Goal: Navigation & Orientation: Find specific page/section

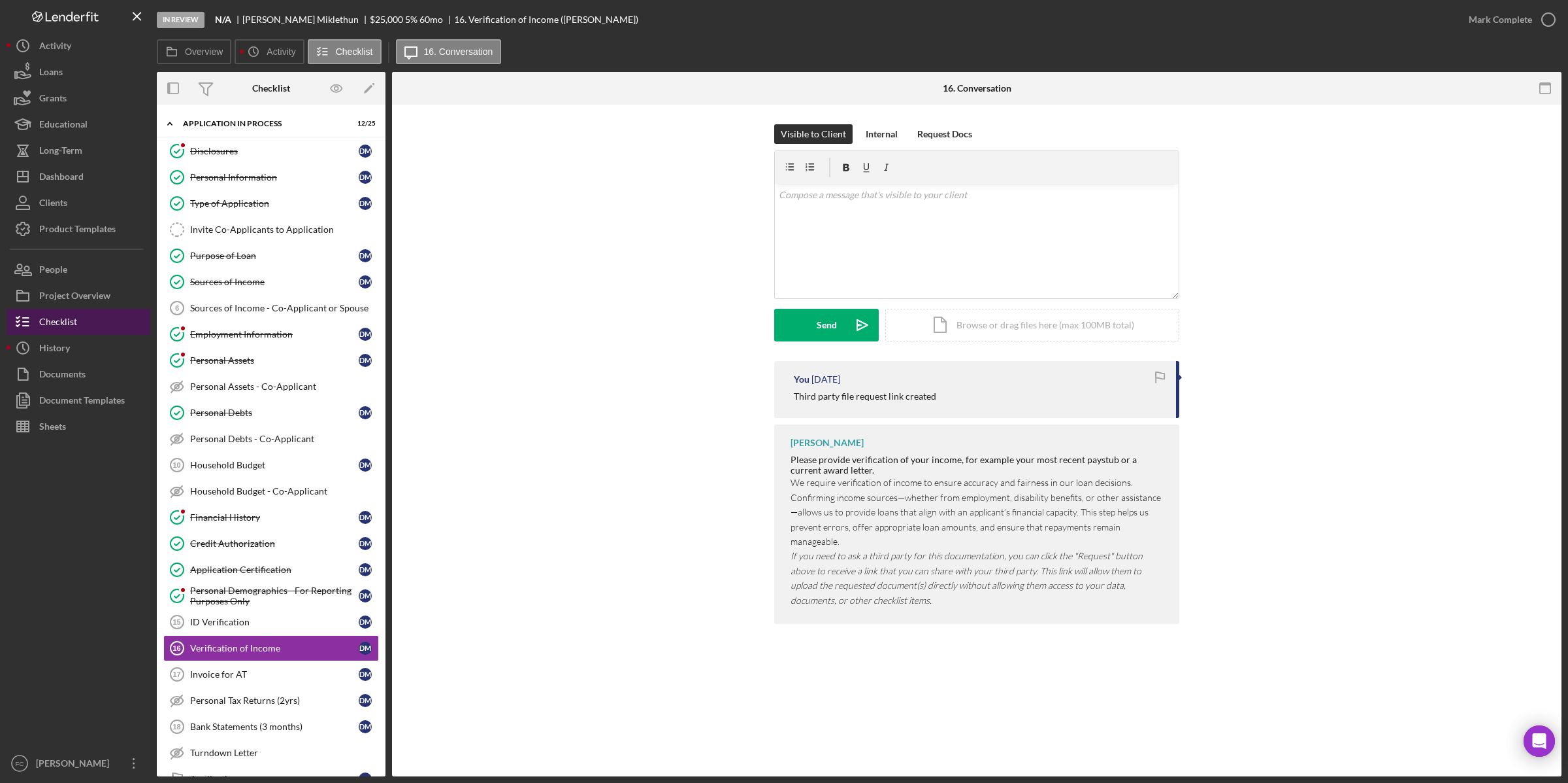
click at [67, 320] on div "Checklist" at bounding box center [58, 323] width 38 height 30
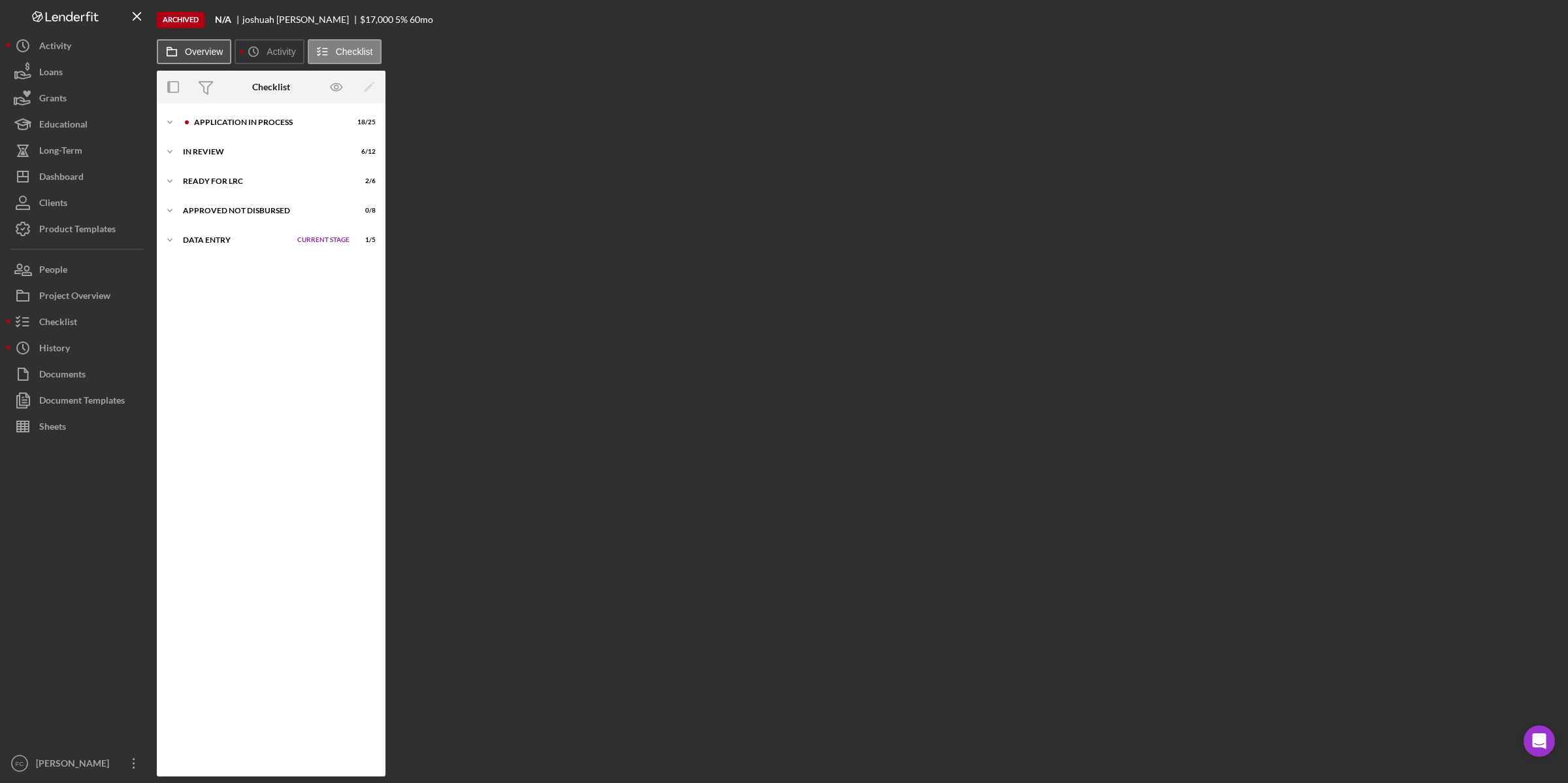
click at [204, 53] on label "Overview" at bounding box center [203, 51] width 38 height 10
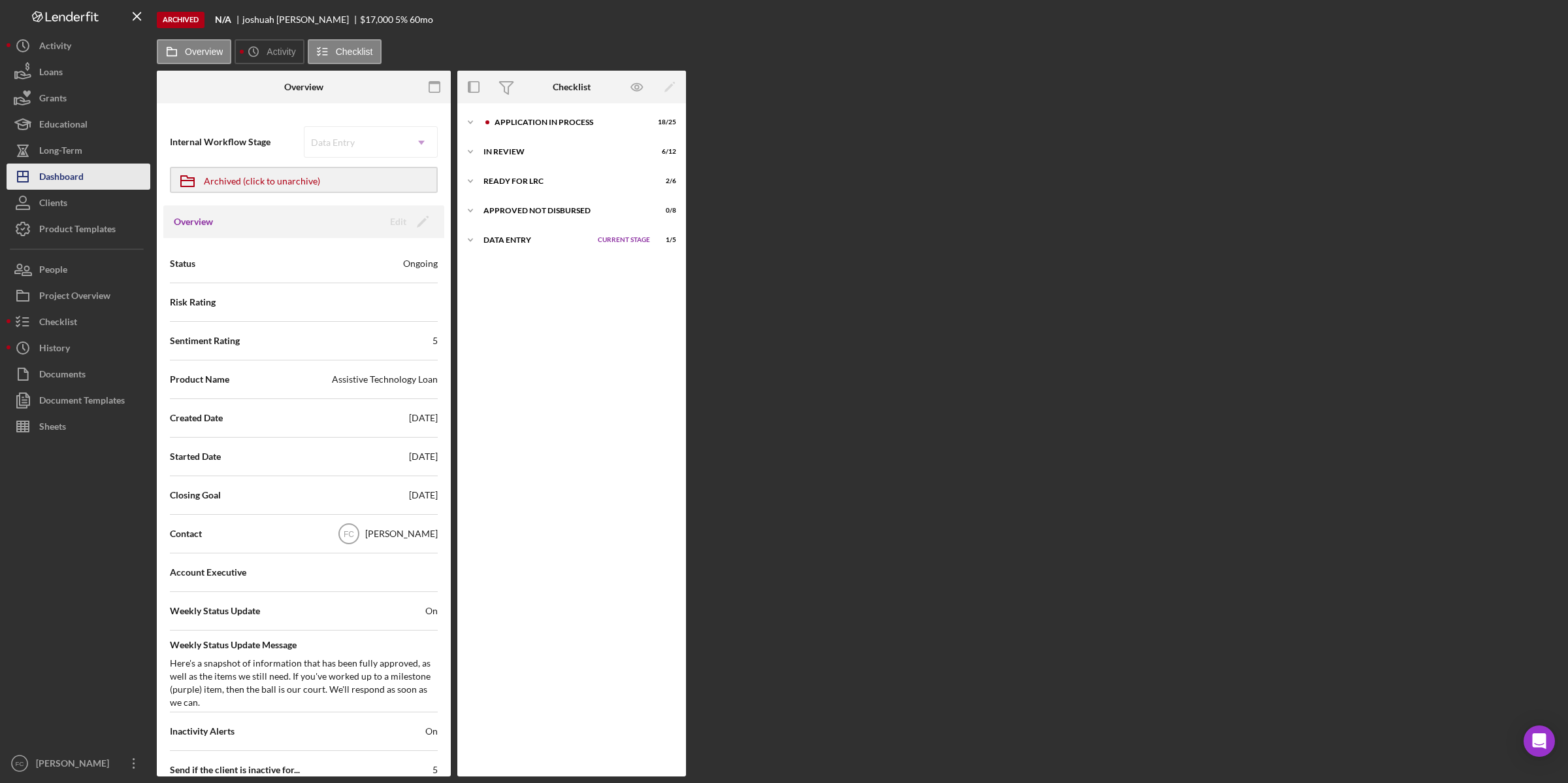
click at [82, 172] on div "Dashboard" at bounding box center [62, 178] width 45 height 30
